Goal: Complete application form

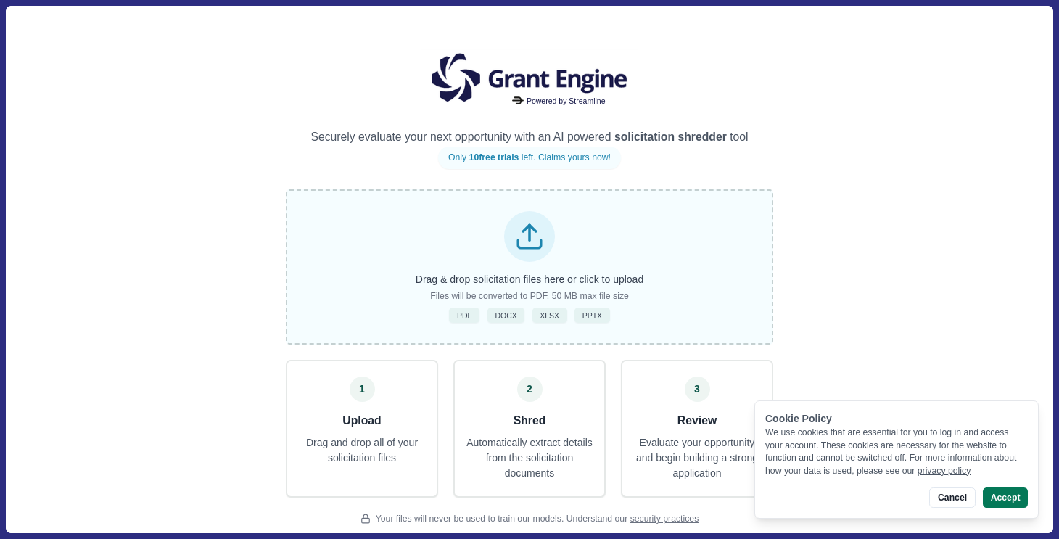
click at [530, 238] on line at bounding box center [530, 232] width 0 height 15
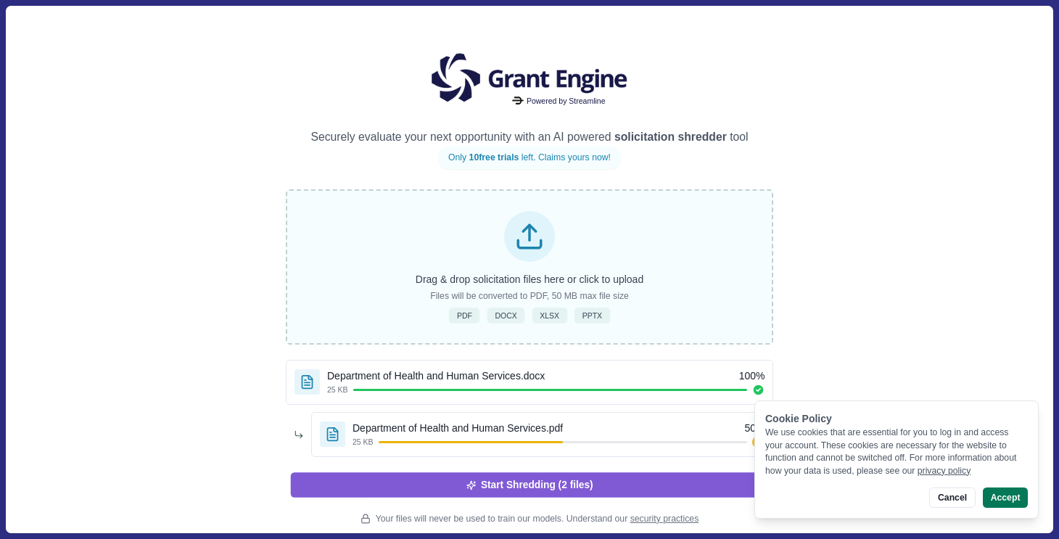
click at [518, 488] on button "Start Shredding (2 files)" at bounding box center [530, 484] width 478 height 25
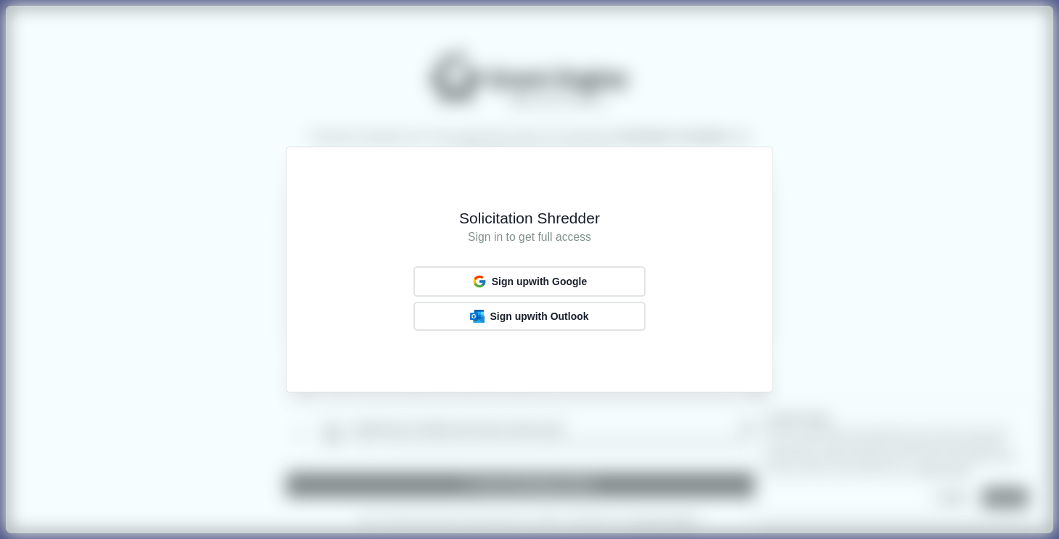
click at [874, 276] on div "Solicitation Shredder Sign in to get full access Sign up with Google Sign up wi…" at bounding box center [529, 269] width 1059 height 539
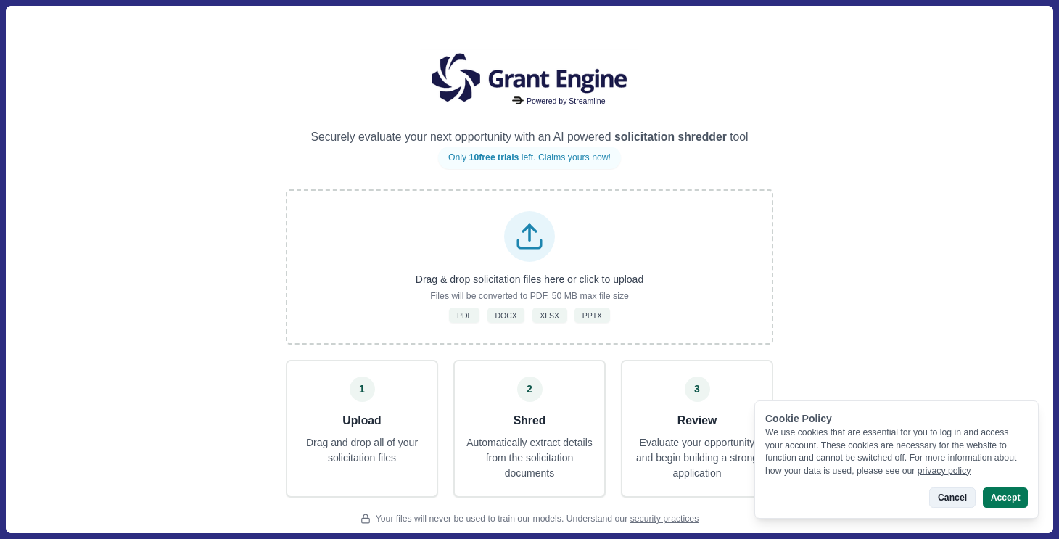
click at [956, 496] on button "Cancel" at bounding box center [952, 498] width 46 height 20
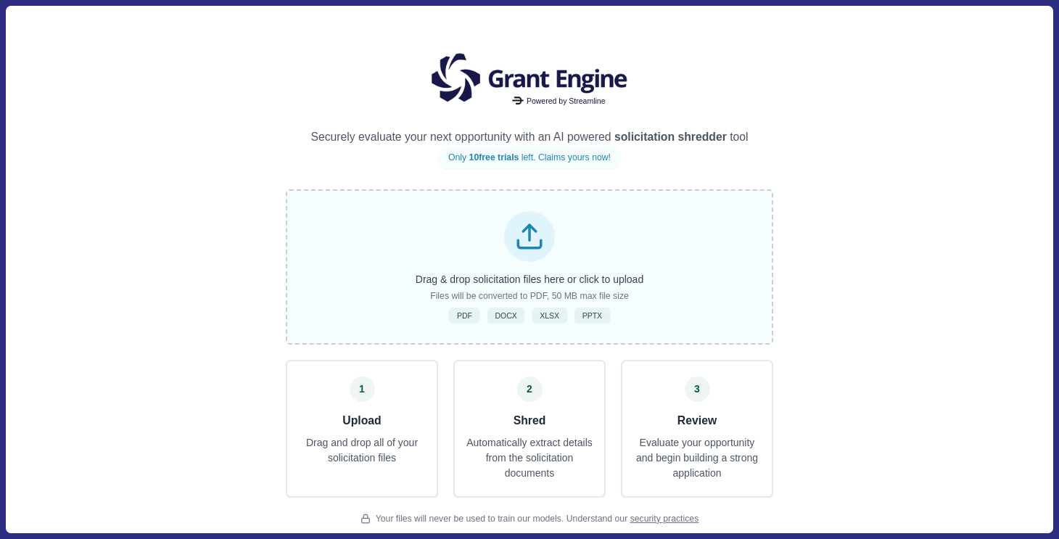
click at [531, 233] on icon at bounding box center [529, 236] width 30 height 30
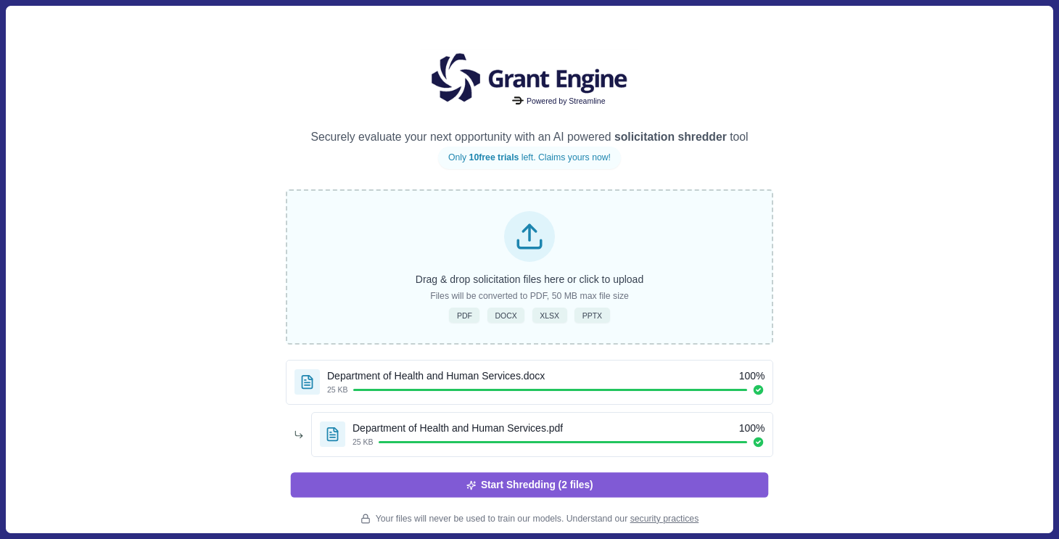
click at [511, 491] on button "Start Shredding (2 files)" at bounding box center [530, 484] width 478 height 25
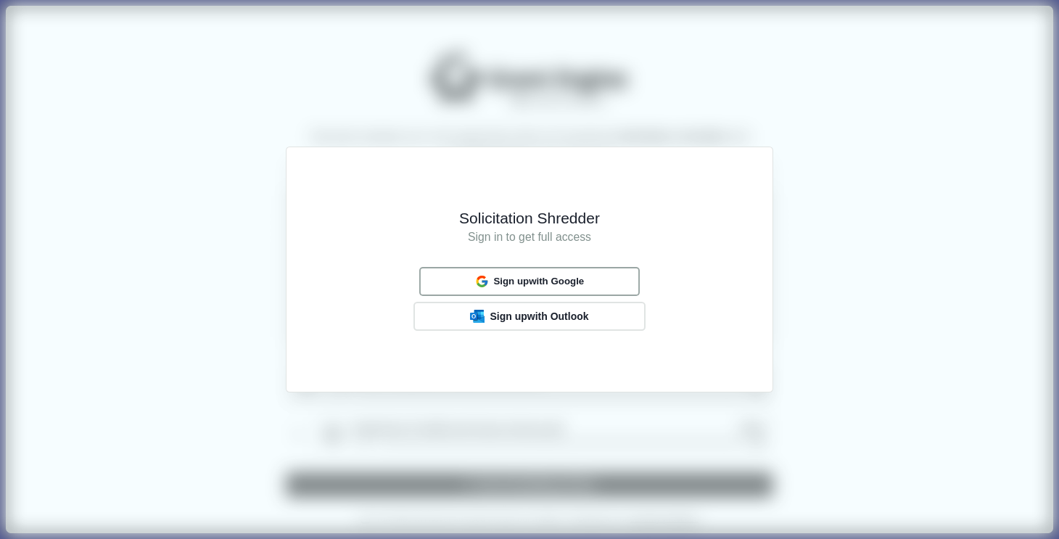
click at [531, 276] on span "Sign up with Google" at bounding box center [538, 282] width 91 height 12
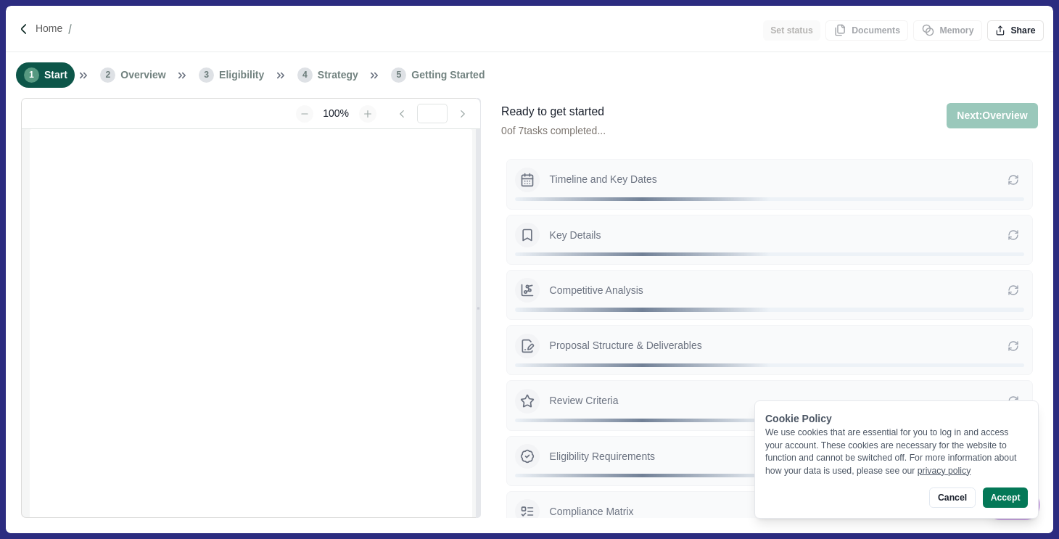
type input "**********"
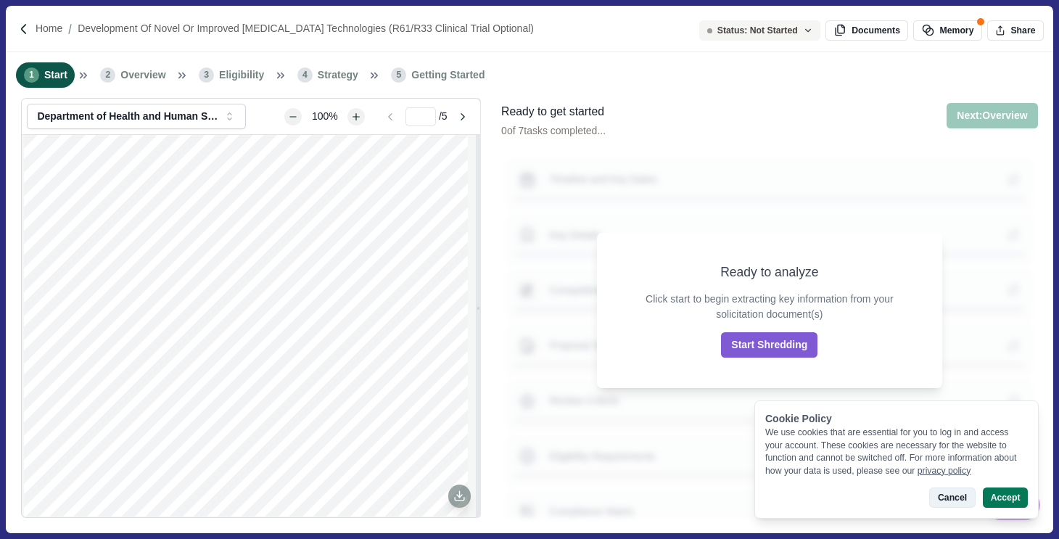
click at [946, 499] on button "Cancel" at bounding box center [952, 498] width 46 height 20
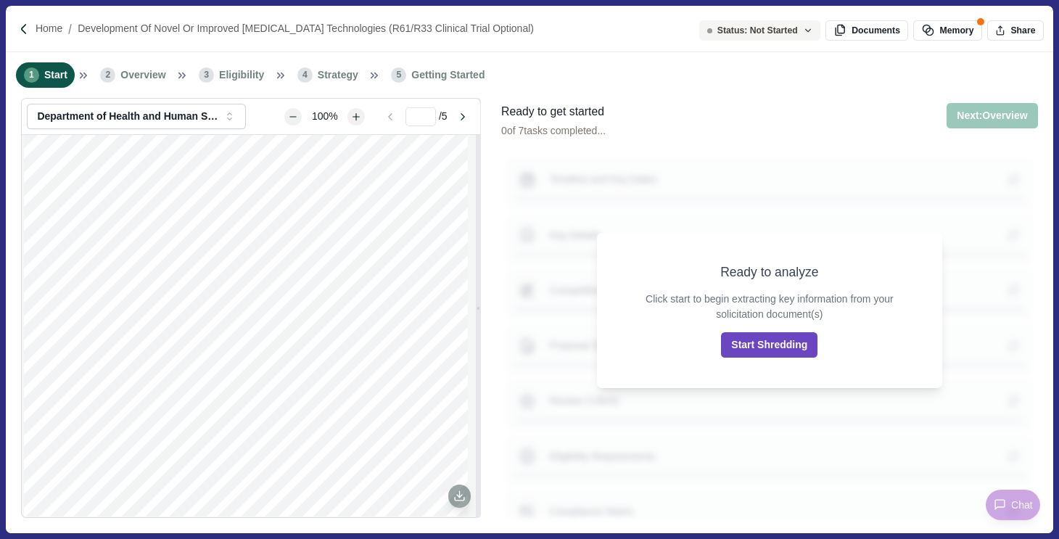
click at [776, 350] on button "Start Shredding" at bounding box center [769, 344] width 96 height 25
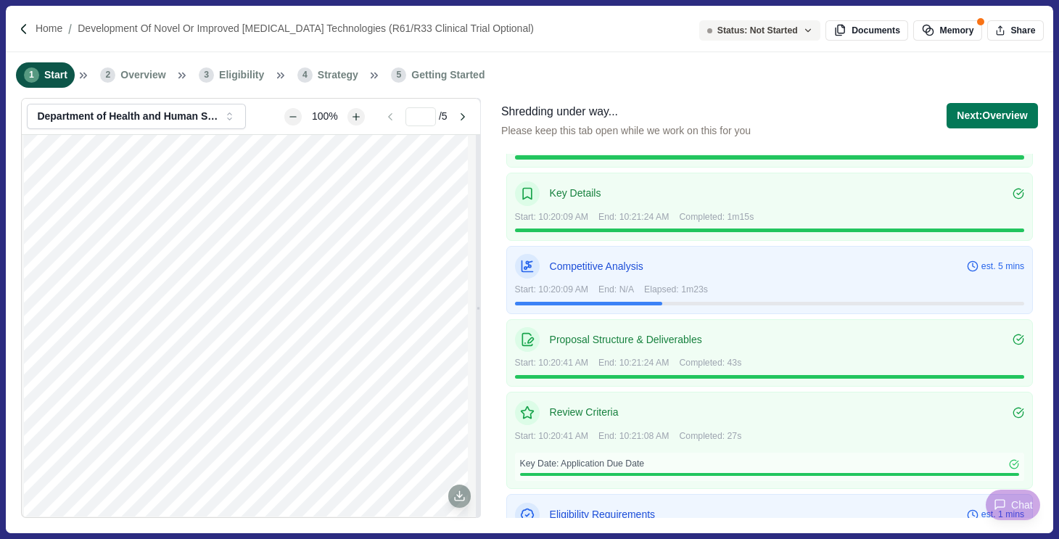
scroll to position [58, 0]
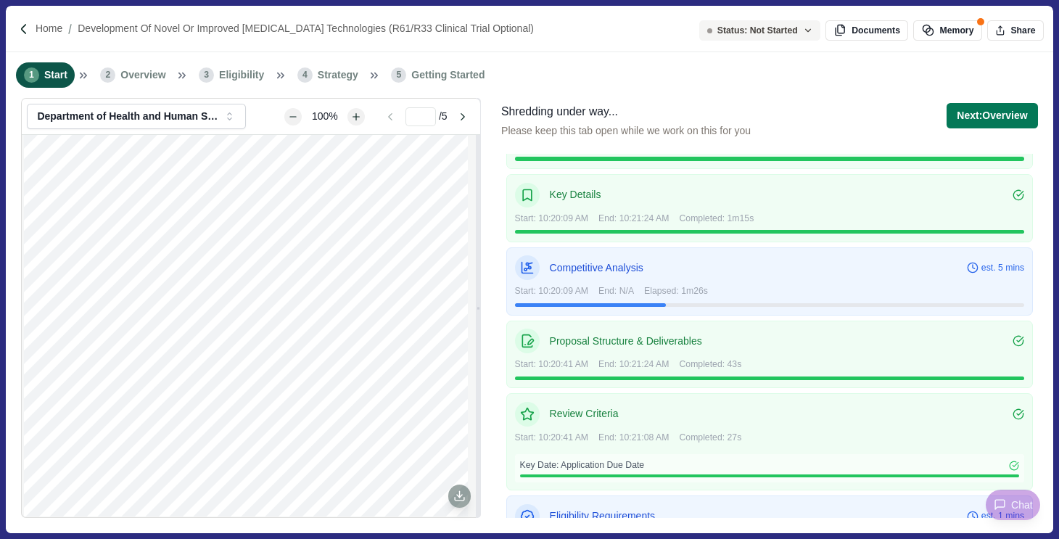
click at [586, 213] on span "Start: 10:20:09 AM" at bounding box center [551, 219] width 73 height 13
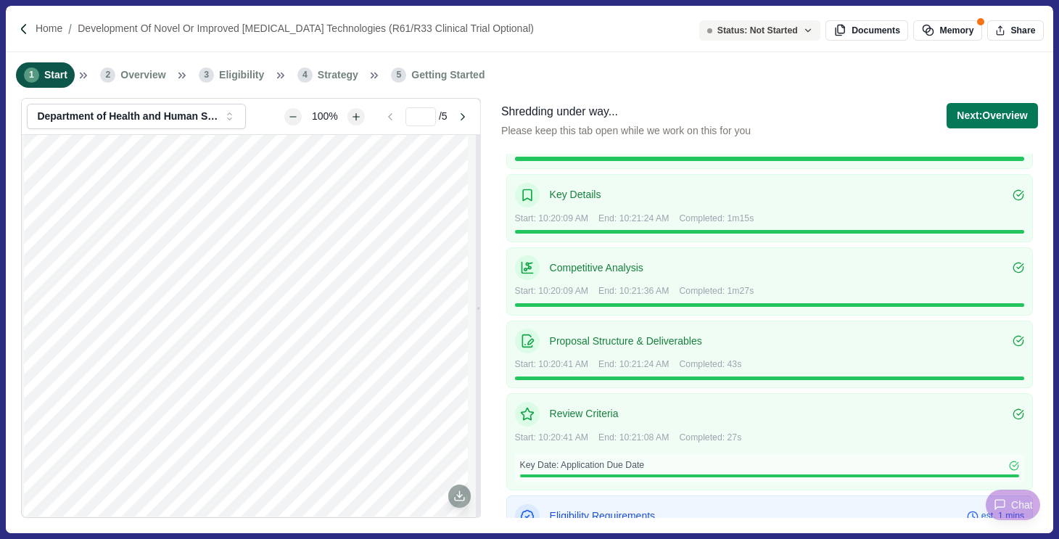
click at [136, 77] on span "Overview" at bounding box center [142, 74] width 45 height 15
click at [56, 77] on span "Start" at bounding box center [55, 74] width 23 height 15
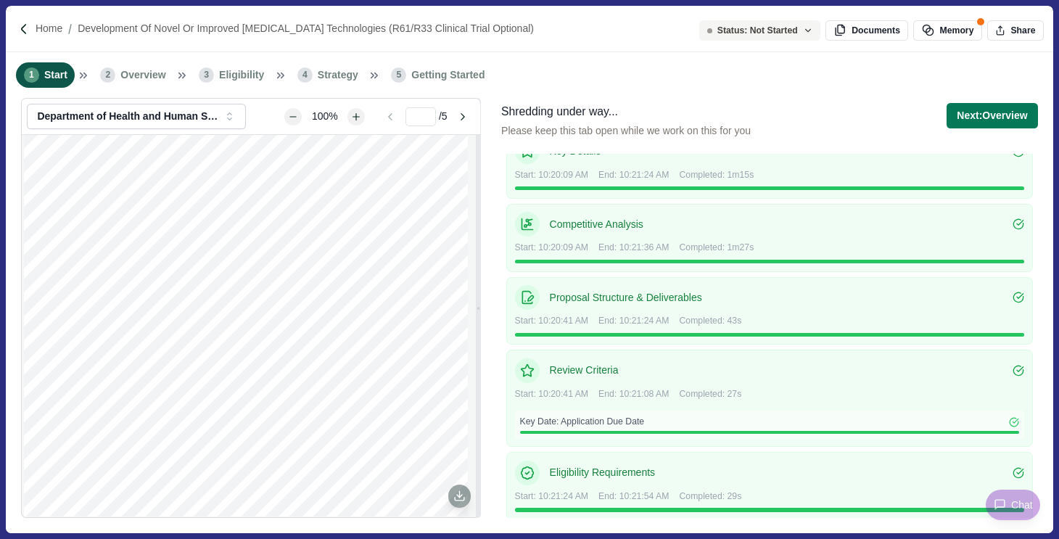
scroll to position [101, 0]
click at [65, 73] on span "Start" at bounding box center [55, 74] width 23 height 15
click at [83, 77] on icon at bounding box center [84, 75] width 7 height 5
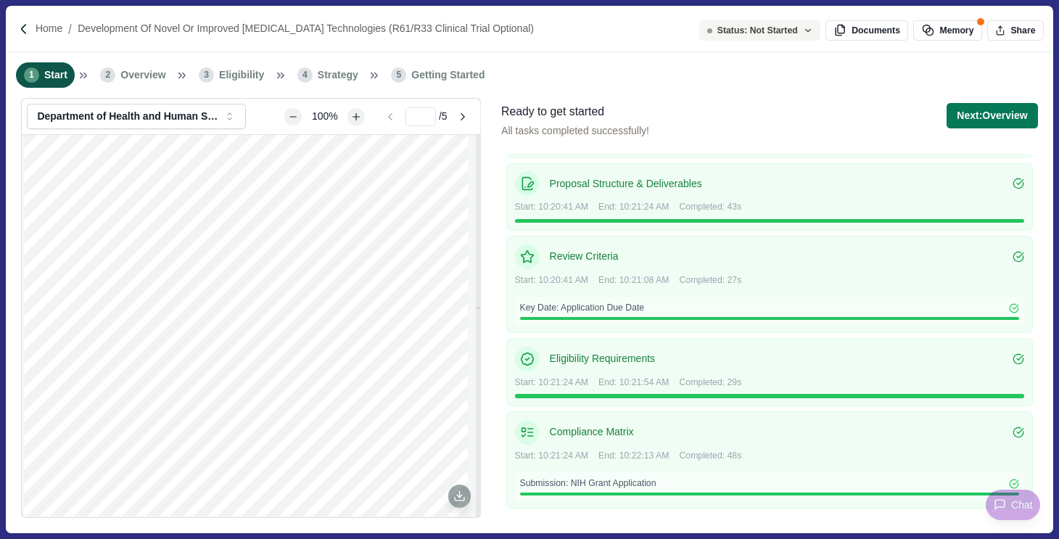
scroll to position [216, 0]
click at [33, 72] on span "1" at bounding box center [31, 74] width 15 height 15
click at [43, 76] on li "1 Start" at bounding box center [45, 74] width 59 height 25
click at [978, 112] on button "Next: Overview" at bounding box center [992, 115] width 91 height 25
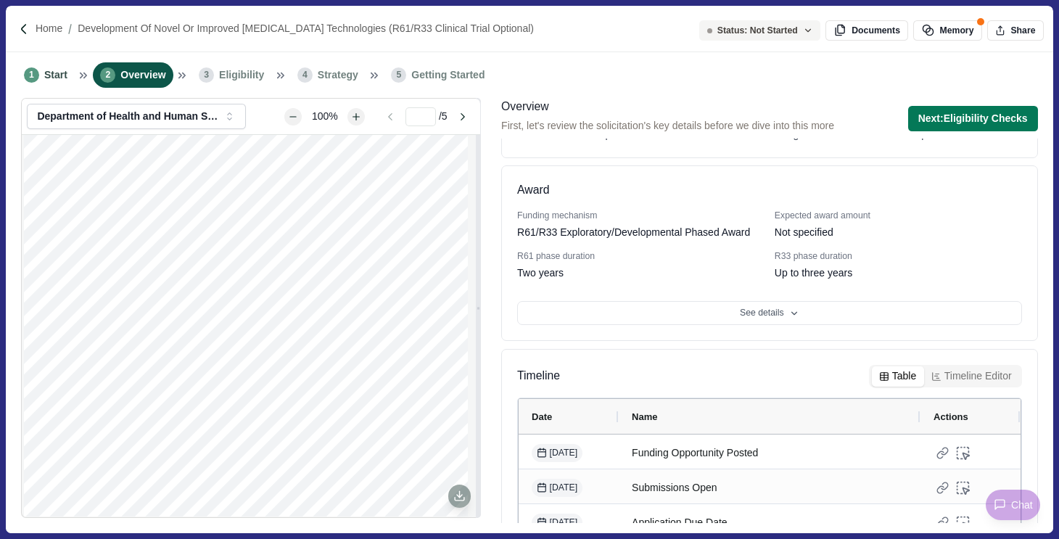
scroll to position [211, 0]
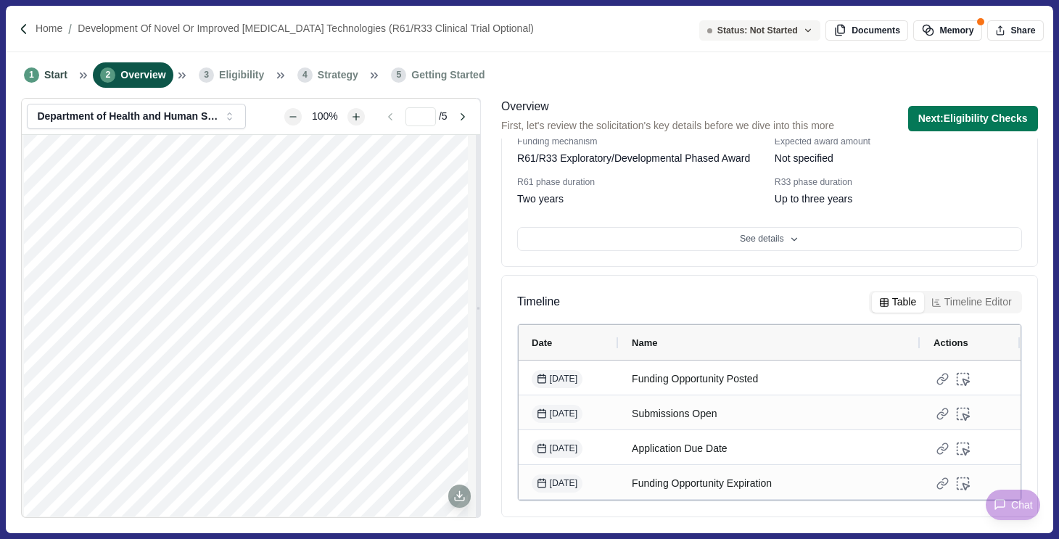
click at [236, 82] on span "Eligibility" at bounding box center [241, 74] width 45 height 15
click at [949, 119] on button "Next: Eligibility Checks" at bounding box center [973, 118] width 130 height 25
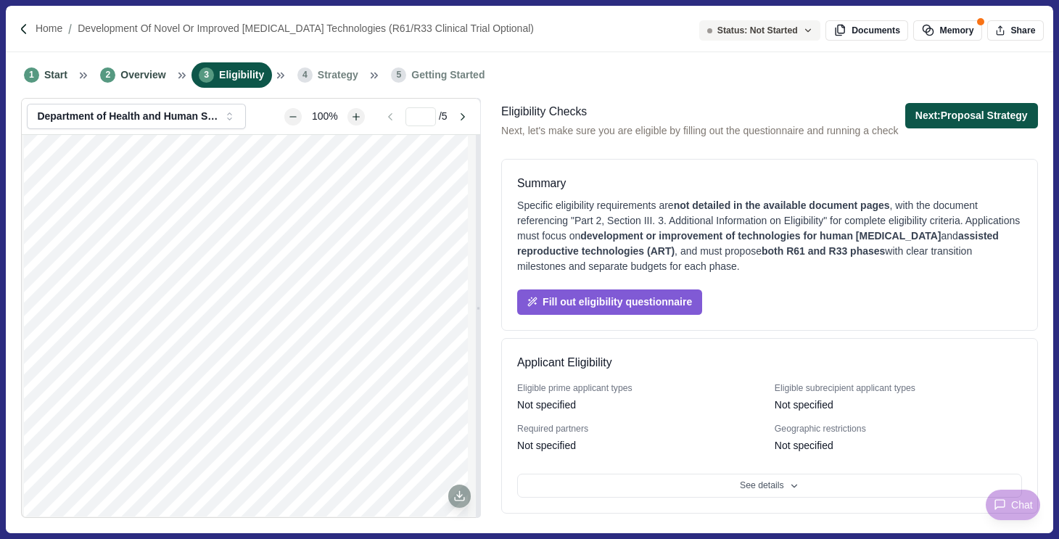
click at [963, 112] on button "Next: Proposal Strategy" at bounding box center [971, 115] width 133 height 25
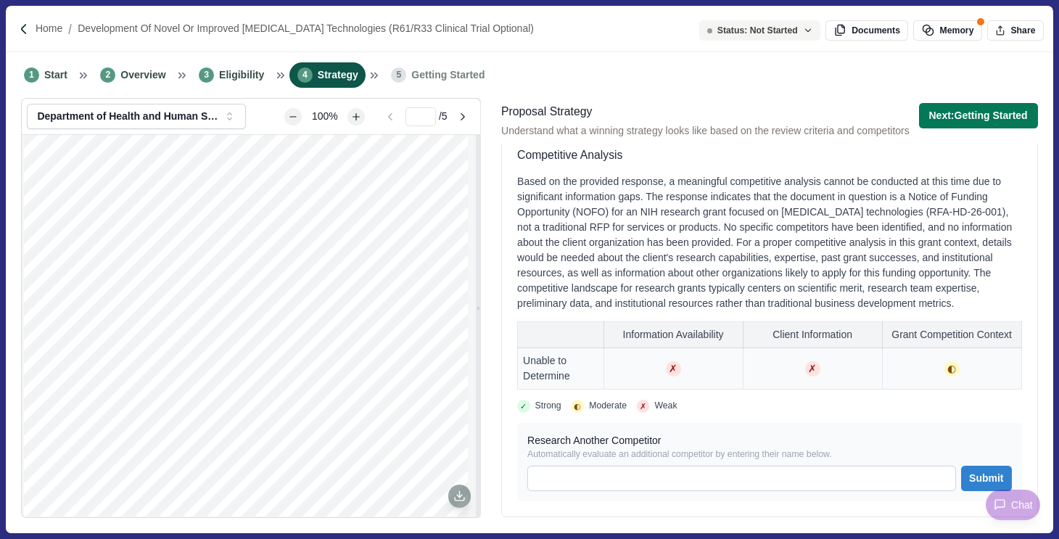
scroll to position [210, 0]
click at [954, 118] on button "Next: Getting Started" at bounding box center [978, 115] width 119 height 25
